Goal: Task Accomplishment & Management: Use online tool/utility

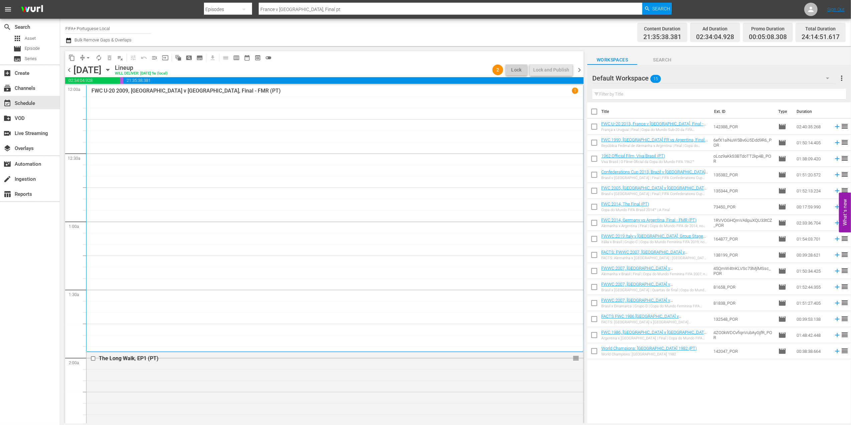
drag, startPoint x: 578, startPoint y: 69, endPoint x: 586, endPoint y: 76, distance: 10.2
click at [578, 69] on span "chevron_right" at bounding box center [580, 70] width 8 height 8
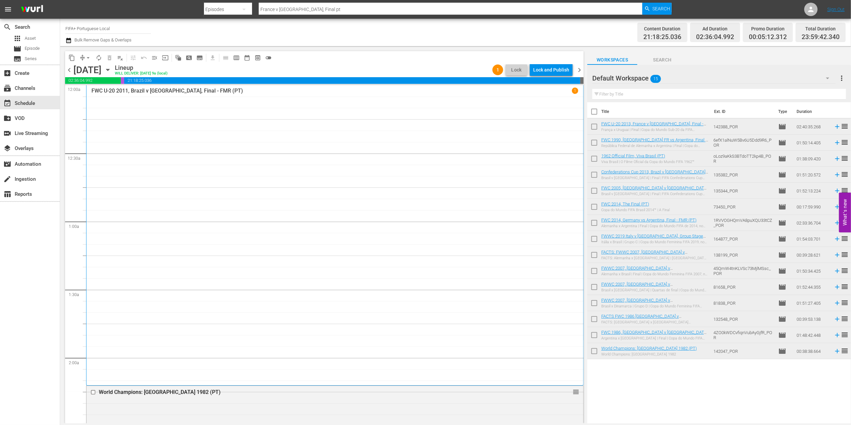
click at [582, 71] on span "chevron_right" at bounding box center [580, 70] width 8 height 8
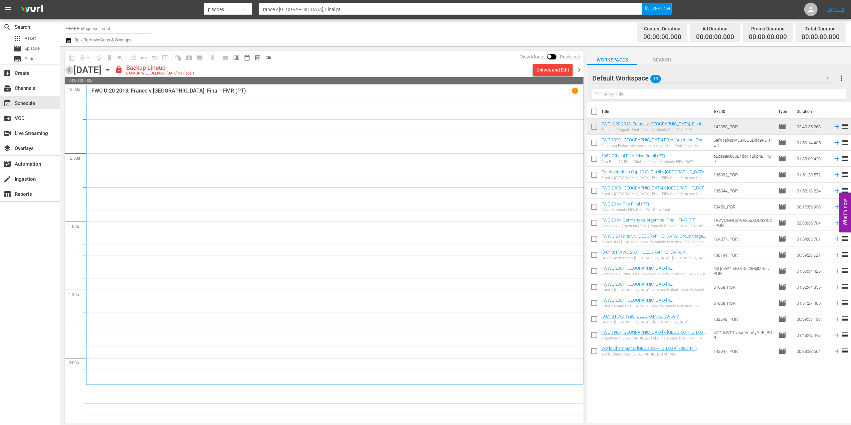
click at [69, 67] on span "chevron_left" at bounding box center [69, 70] width 8 height 8
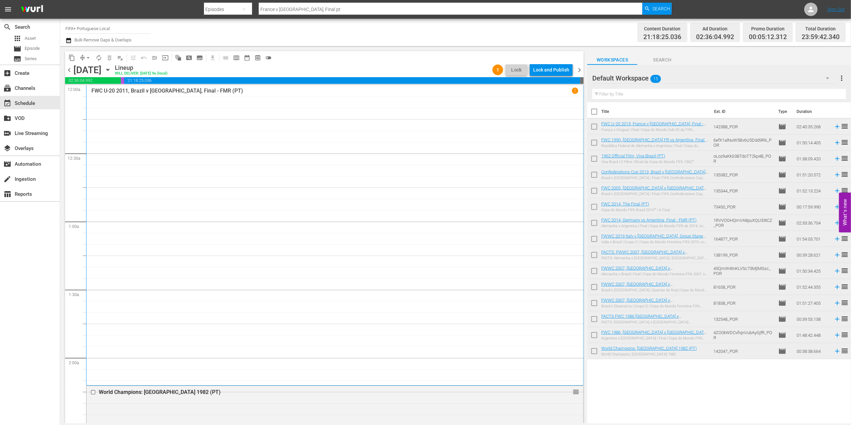
click at [70, 67] on span "chevron_left" at bounding box center [69, 70] width 8 height 8
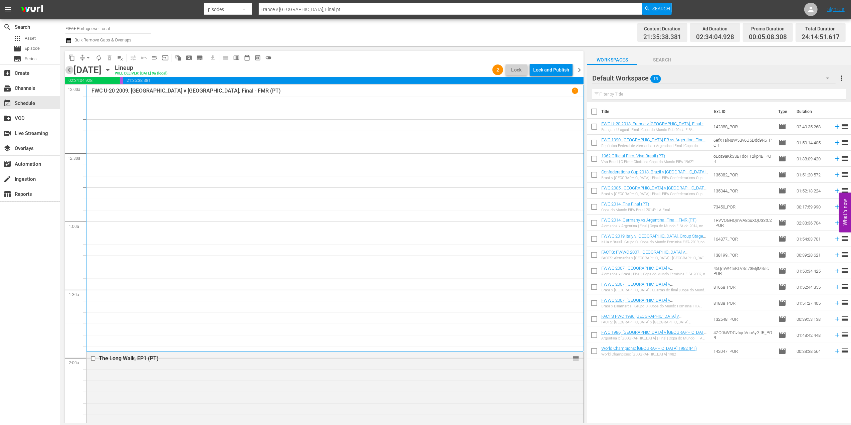
click at [70, 67] on span "chevron_left" at bounding box center [69, 70] width 8 height 8
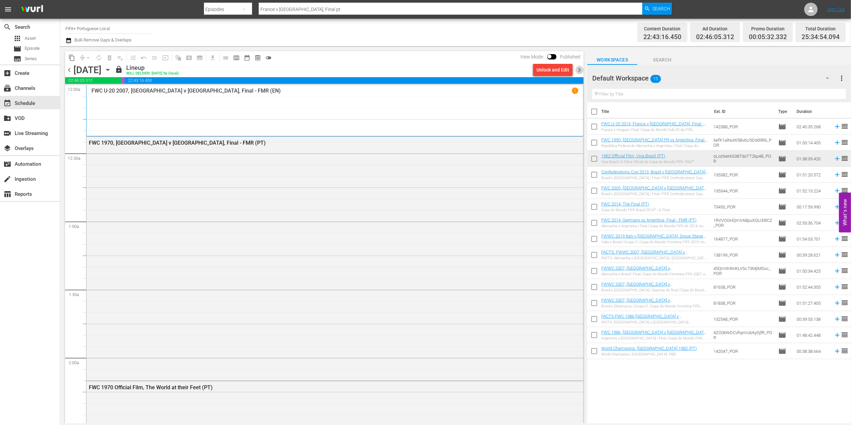
click at [579, 67] on span "chevron_right" at bounding box center [580, 70] width 8 height 8
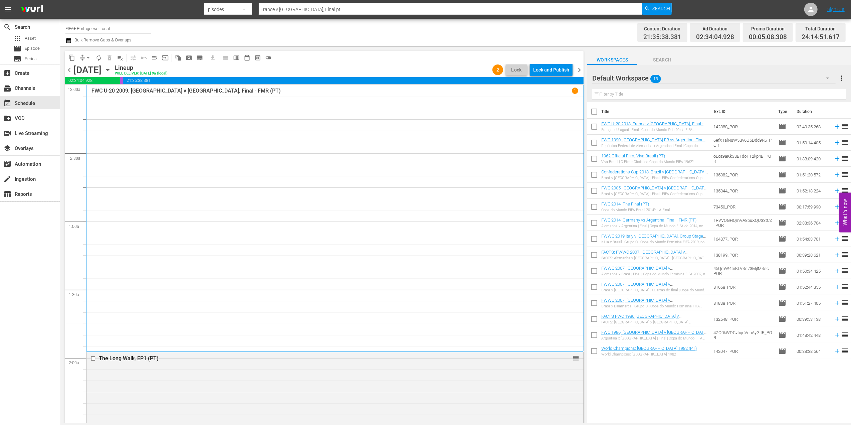
click at [551, 70] on div "Lock and Publish" at bounding box center [551, 70] width 36 height 12
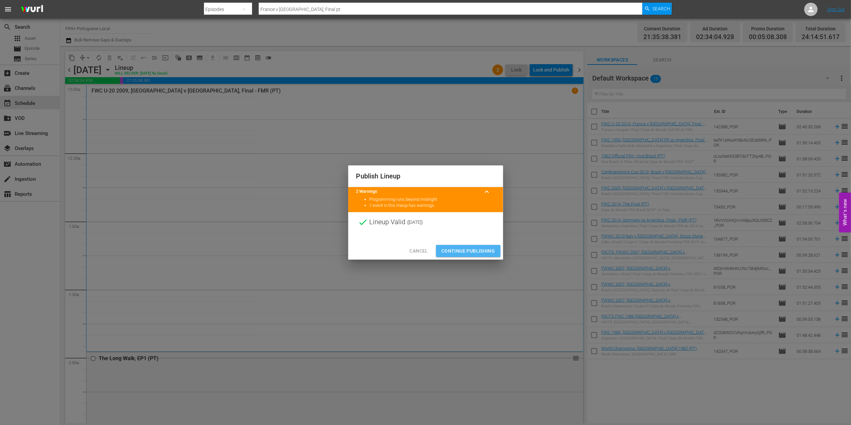
click at [469, 247] on span "Continue Publishing" at bounding box center [469, 251] width 54 height 8
